Goal: Information Seeking & Learning: Learn about a topic

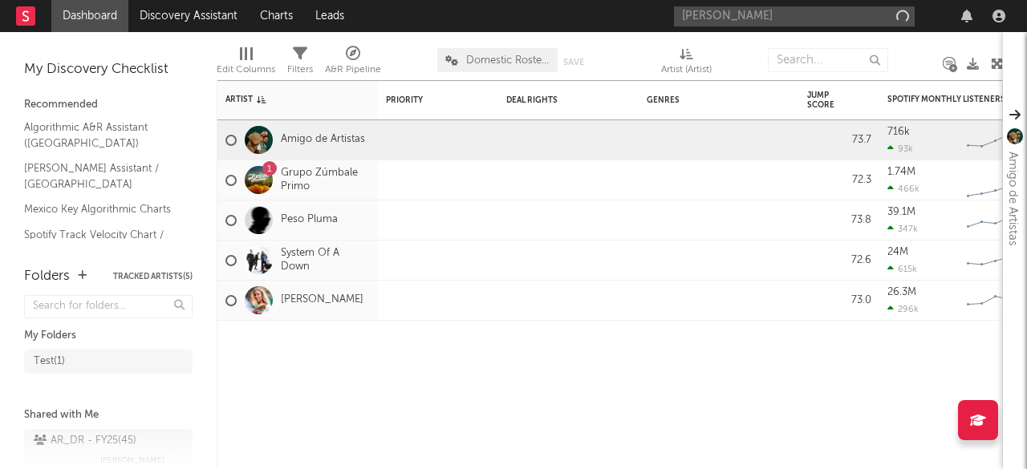
type input "[PERSON_NAME]"
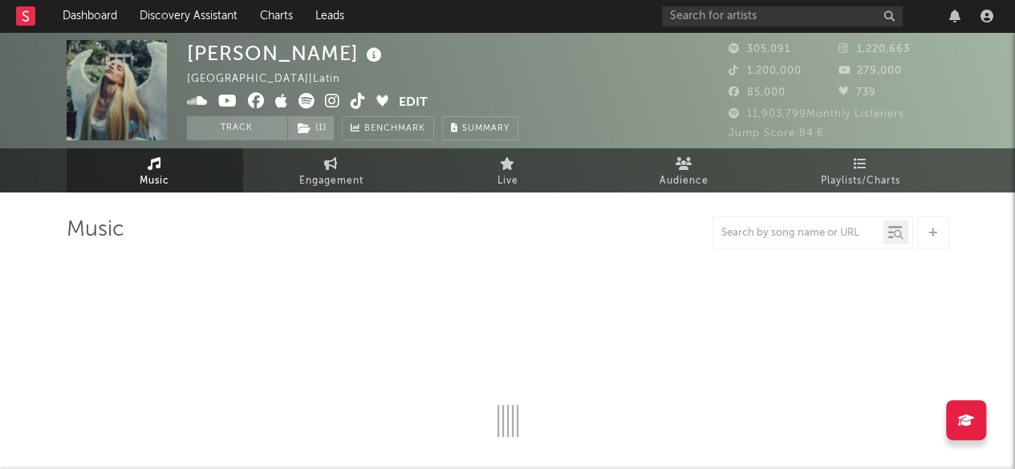
select select "6m"
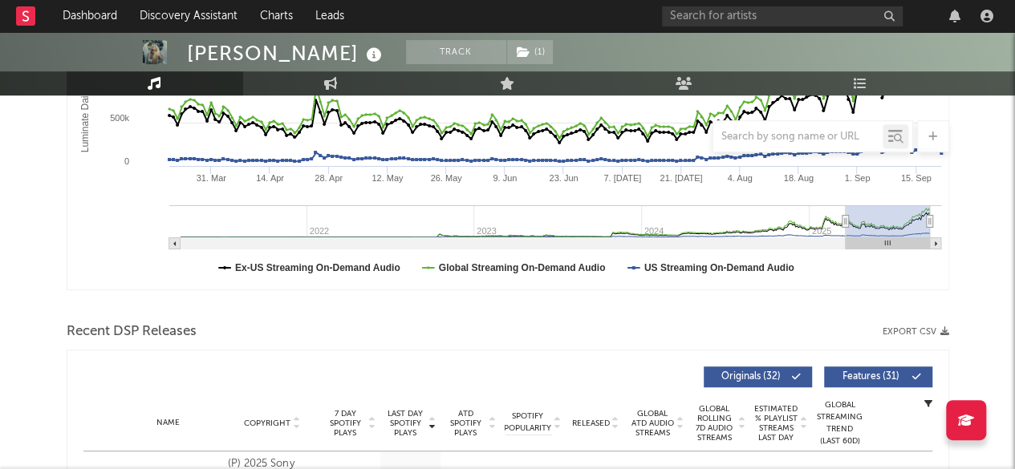
scroll to position [302, 0]
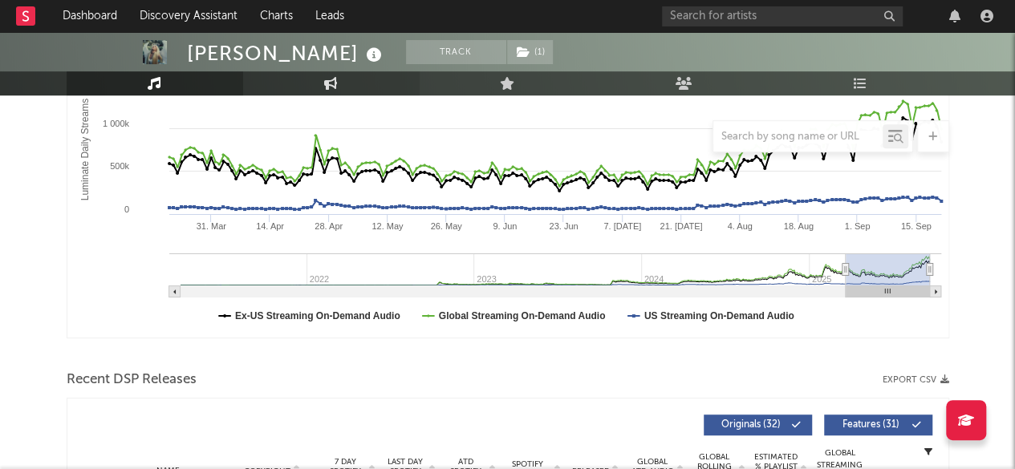
click at [337, 83] on icon at bounding box center [331, 83] width 14 height 13
select select "1w"
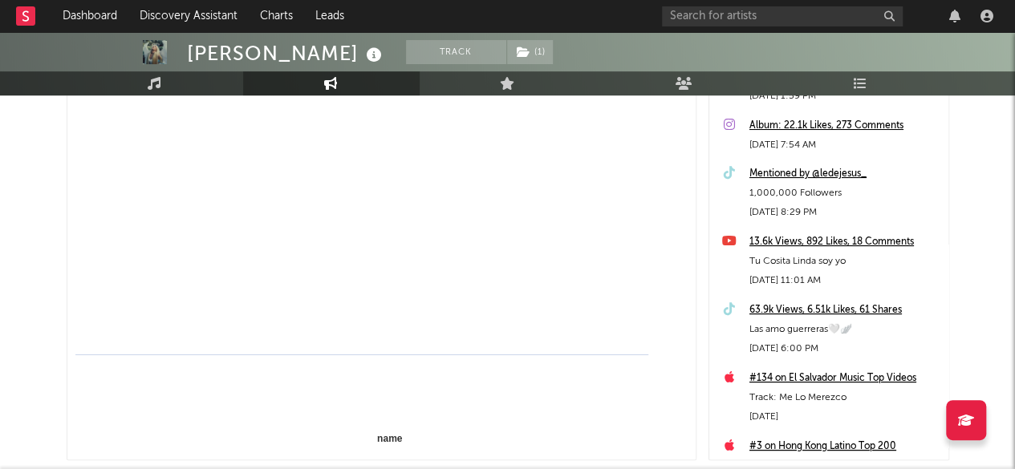
select select "1m"
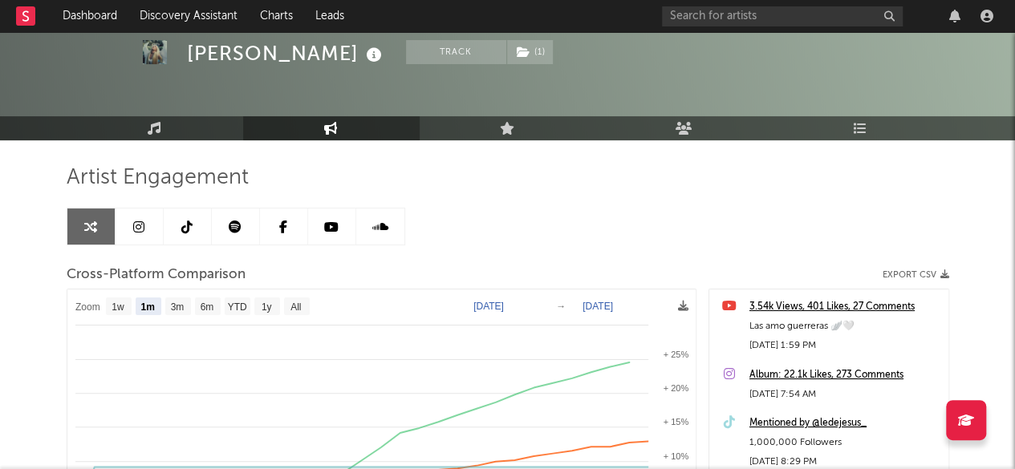
scroll to position [55, 0]
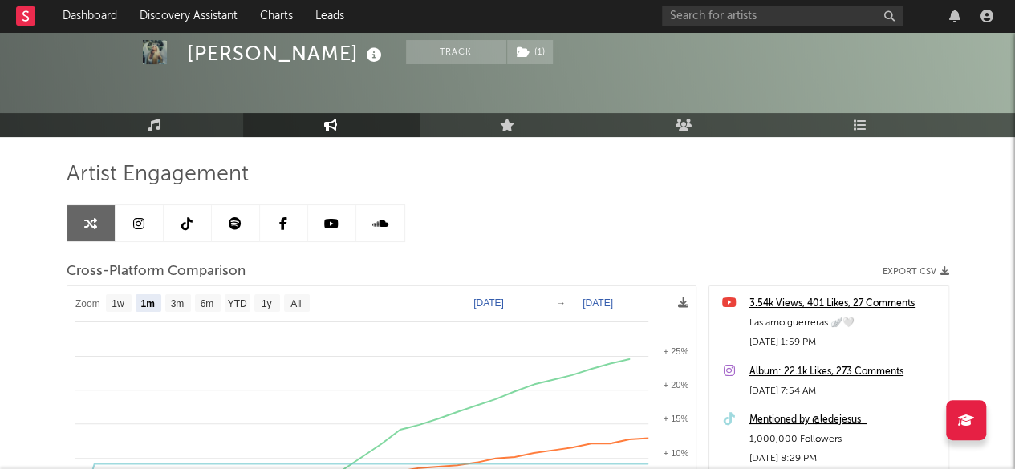
click at [141, 214] on link at bounding box center [140, 223] width 48 height 36
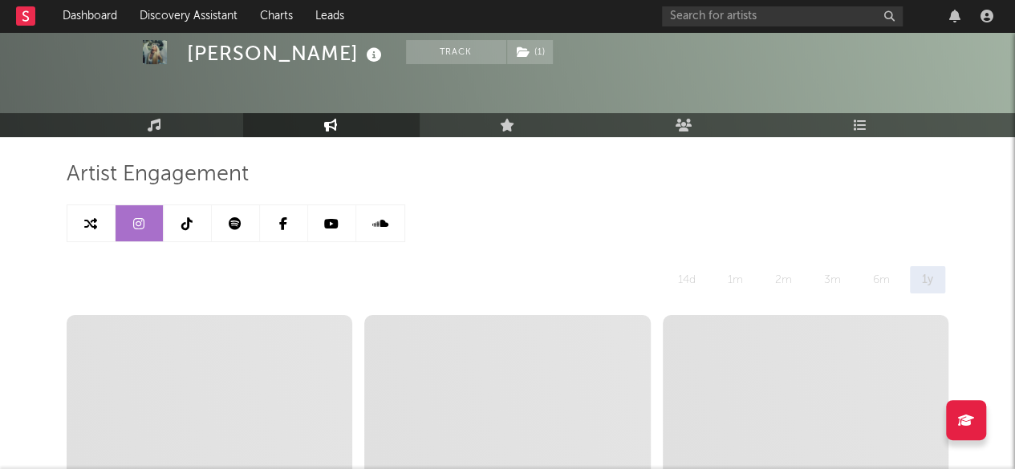
select select "6m"
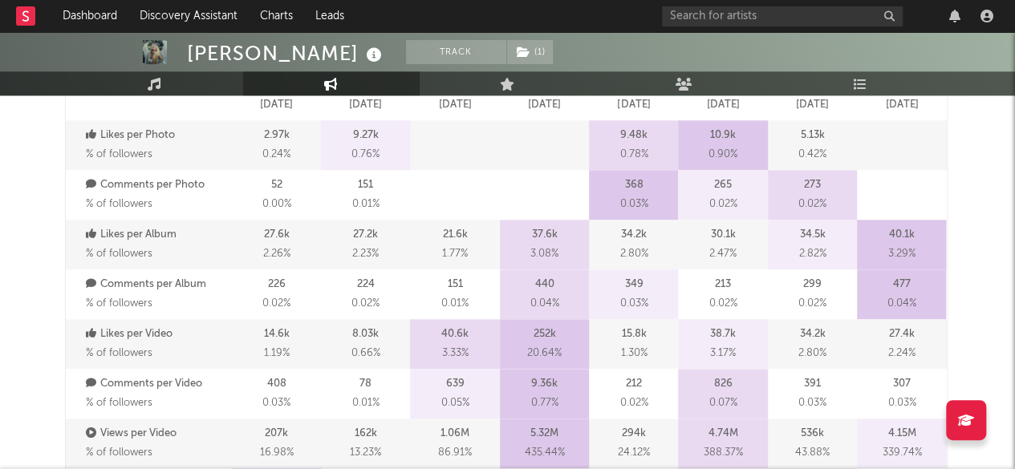
scroll to position [892, 0]
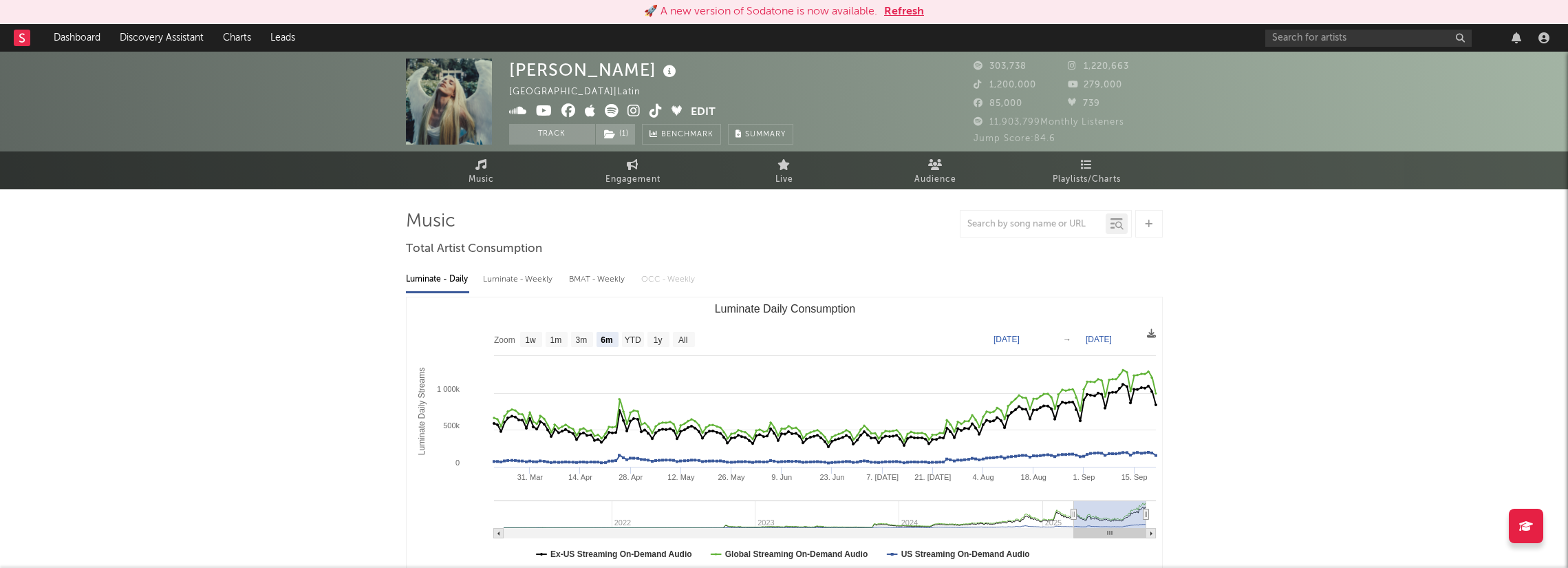
select select "6m"
click at [896, 15] on button "Refresh" at bounding box center [904, 11] width 40 height 16
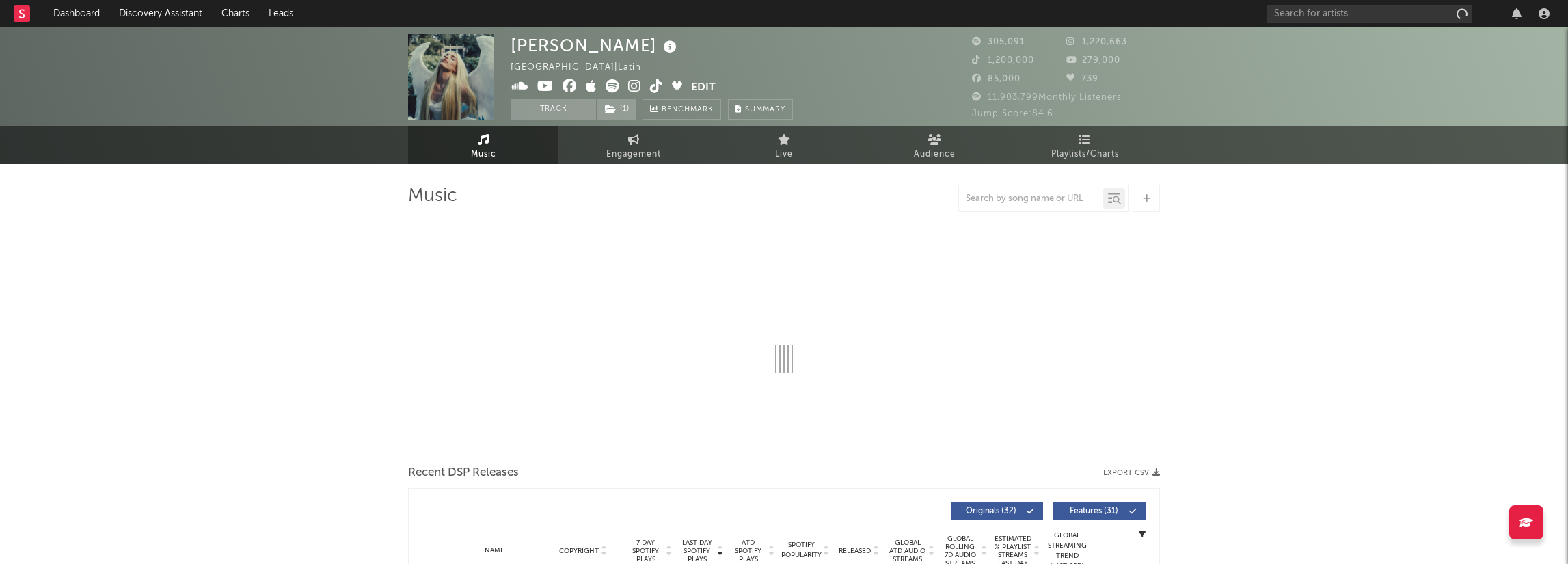
select select "6m"
